Goal: Task Accomplishment & Management: Use online tool/utility

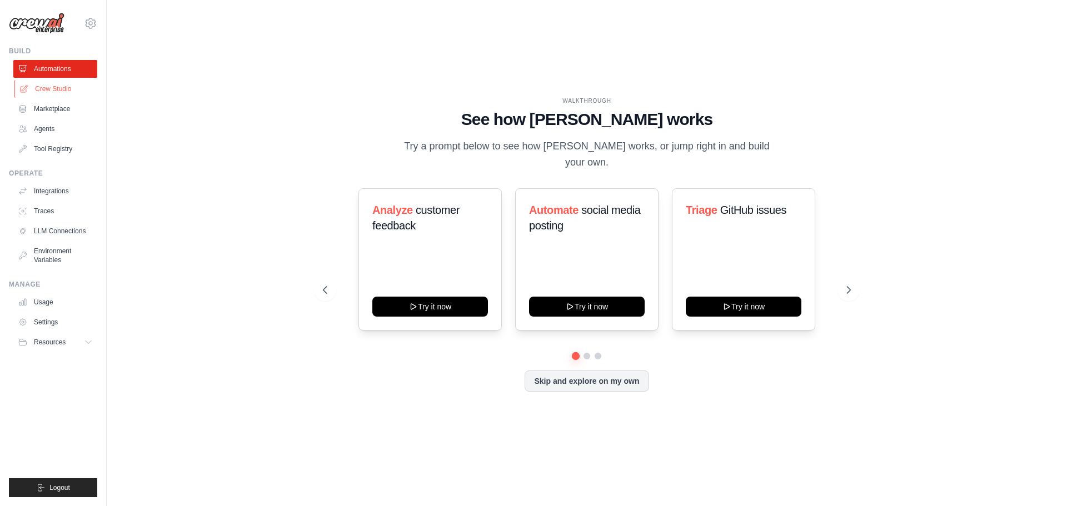
click at [73, 89] on link "Crew Studio" at bounding box center [56, 89] width 84 height 18
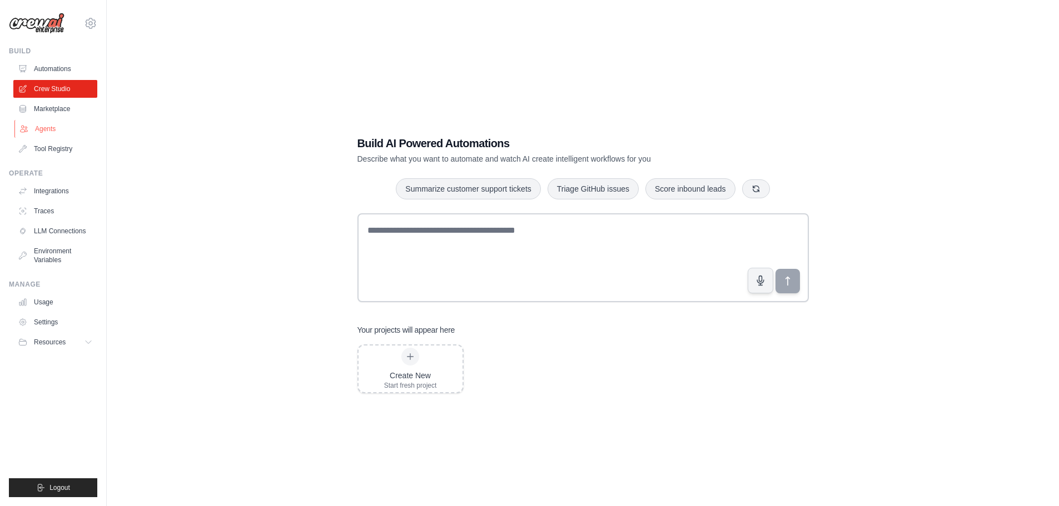
click at [82, 134] on link "Agents" at bounding box center [56, 129] width 84 height 18
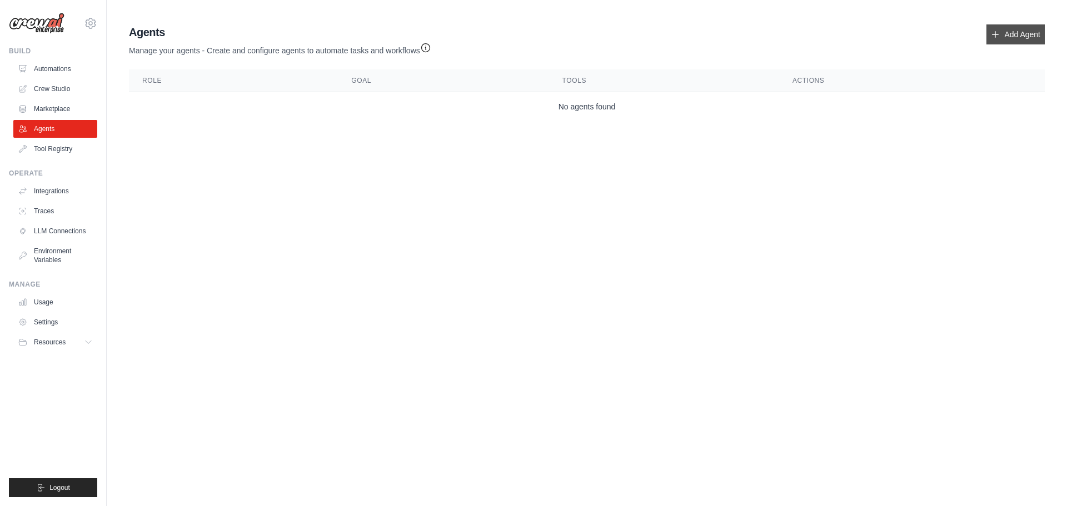
click at [1004, 26] on link "Add Agent" at bounding box center [1015, 34] width 58 height 20
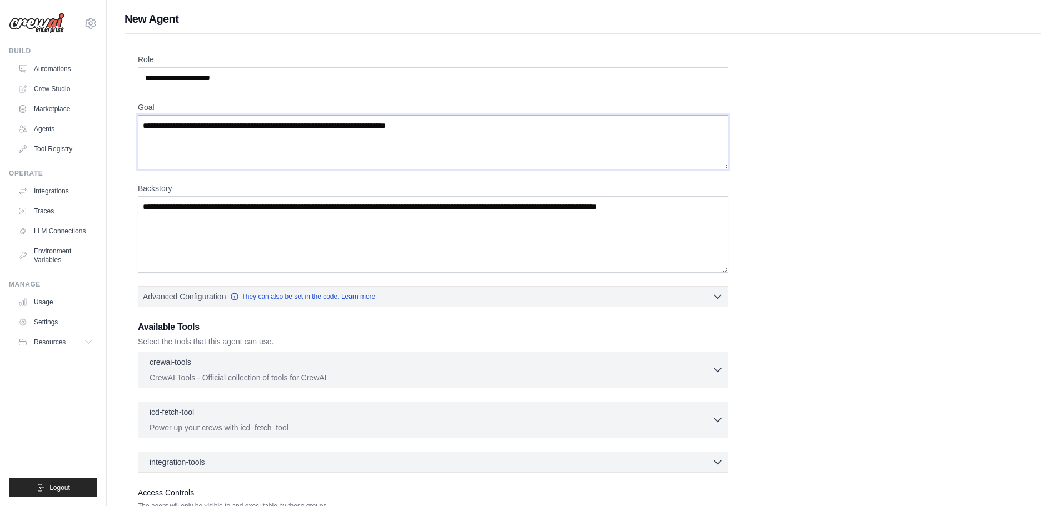
click at [397, 132] on textarea "Goal" at bounding box center [433, 142] width 590 height 54
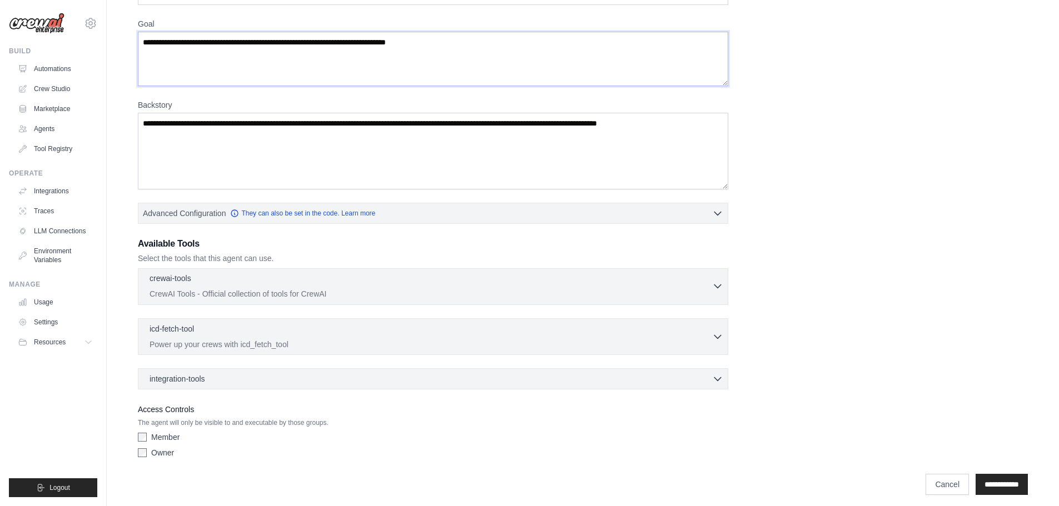
scroll to position [90, 0]
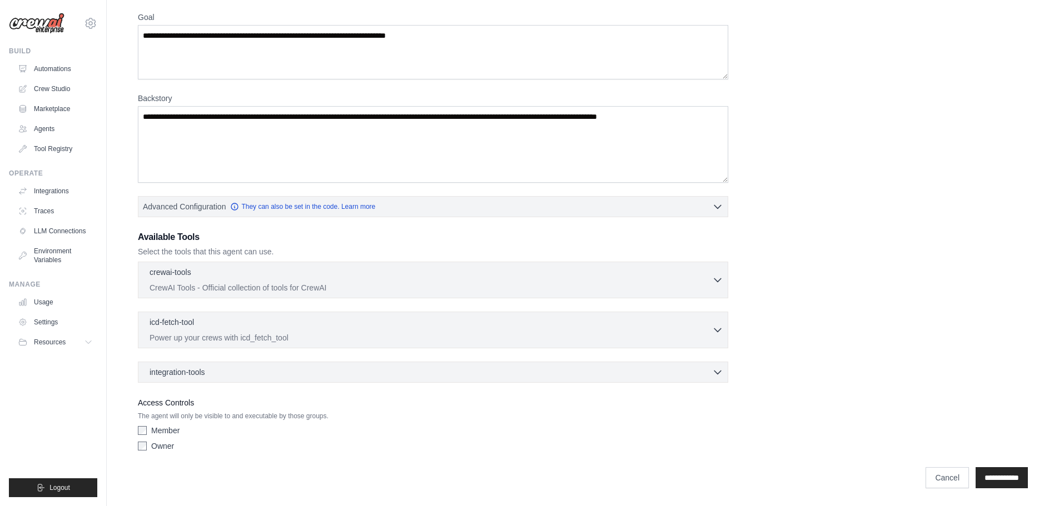
click at [572, 228] on div "Role Goal [GEOGRAPHIC_DATA] Advanced Configuration They can also be set in the …" at bounding box center [583, 210] width 890 height 492
click at [735, 216] on div "Role Goal [GEOGRAPHIC_DATA] Advanced Configuration They can also be set in the …" at bounding box center [583, 210] width 890 height 492
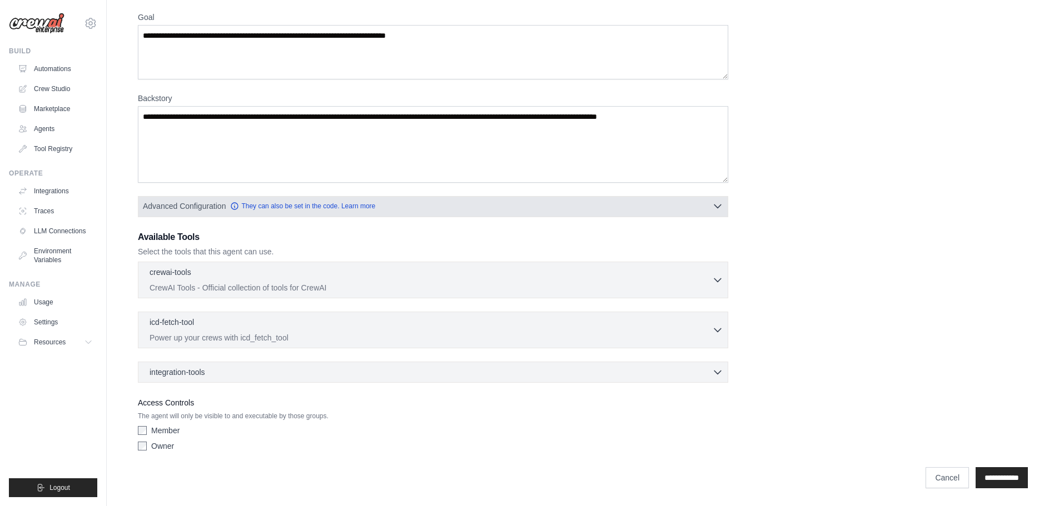
click at [717, 212] on button "Advanced Configuration They can also be set in the code. Learn more" at bounding box center [432, 206] width 589 height 20
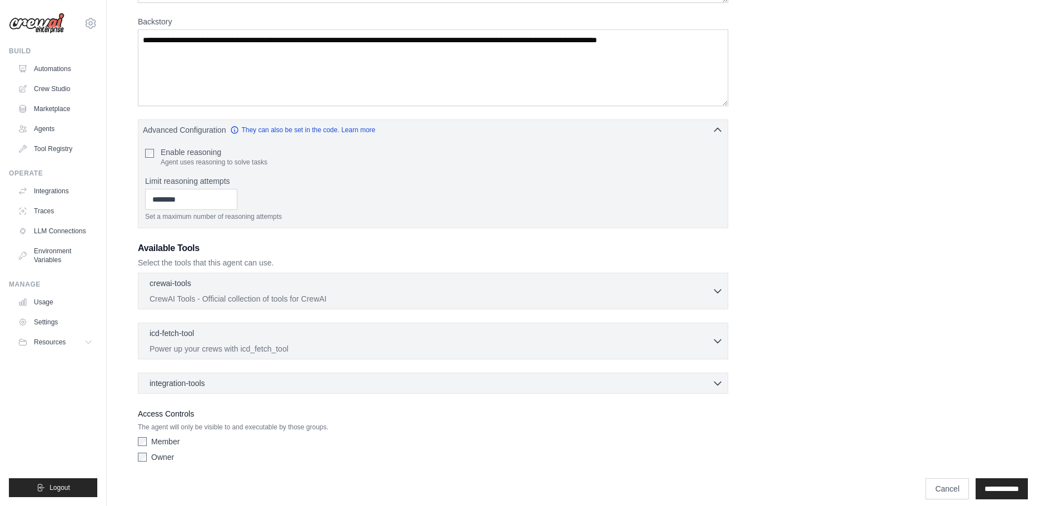
scroll to position [178, 0]
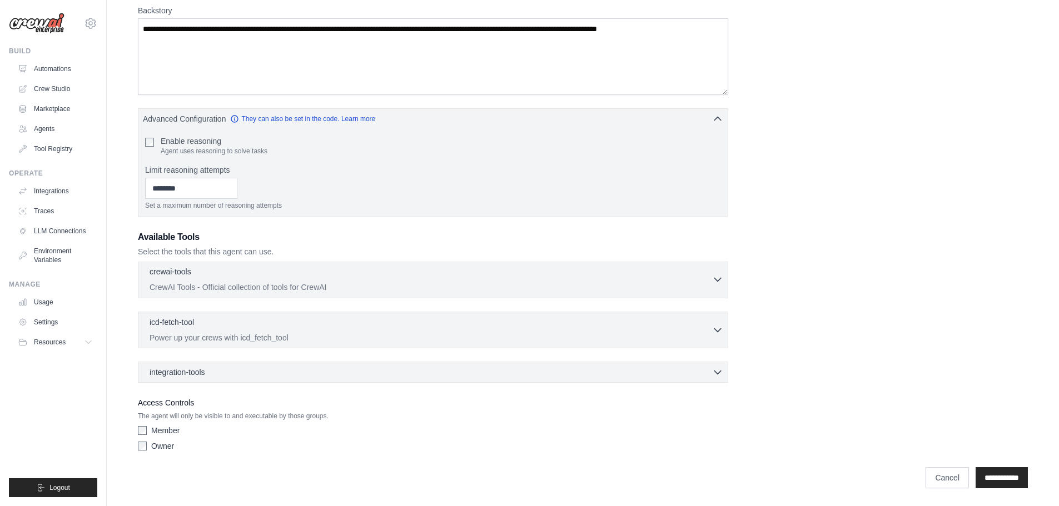
click at [675, 277] on div "crewai-tools 0 selected" at bounding box center [430, 272] width 562 height 13
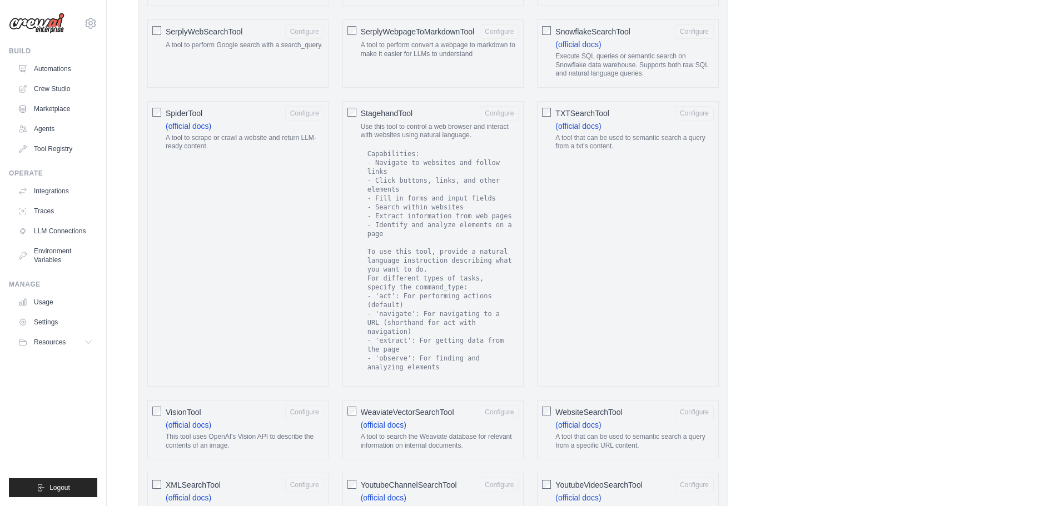
scroll to position [2016, 0]
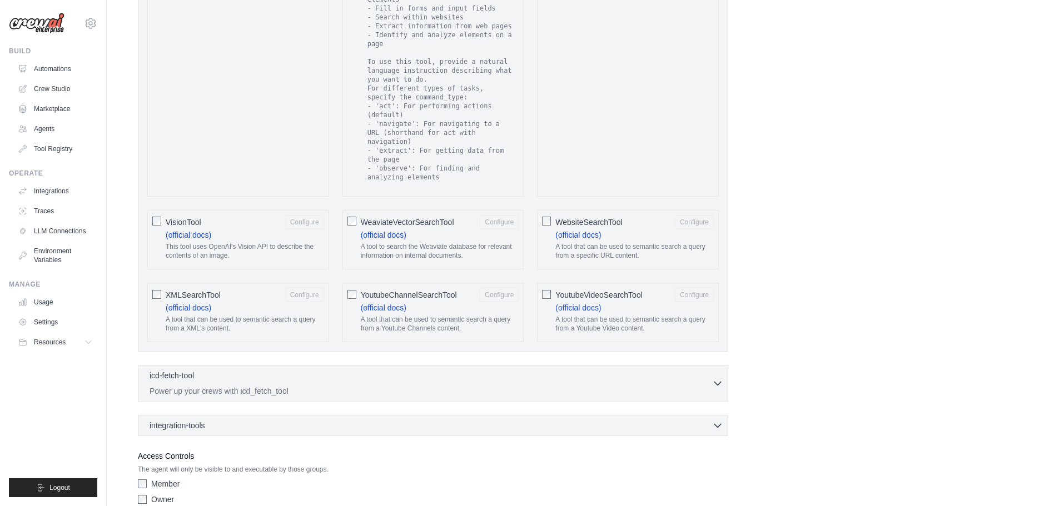
click at [71, 301] on link "Usage" at bounding box center [56, 302] width 84 height 18
